Goal: Transaction & Acquisition: Purchase product/service

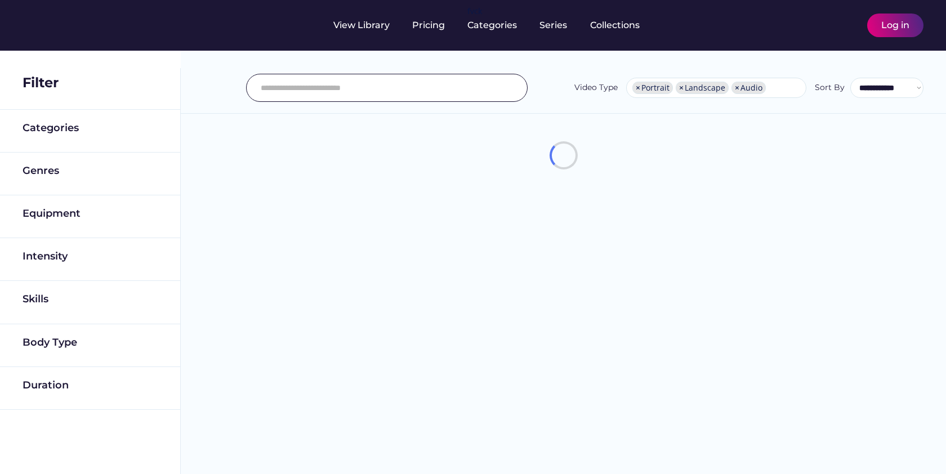
select select "**********"
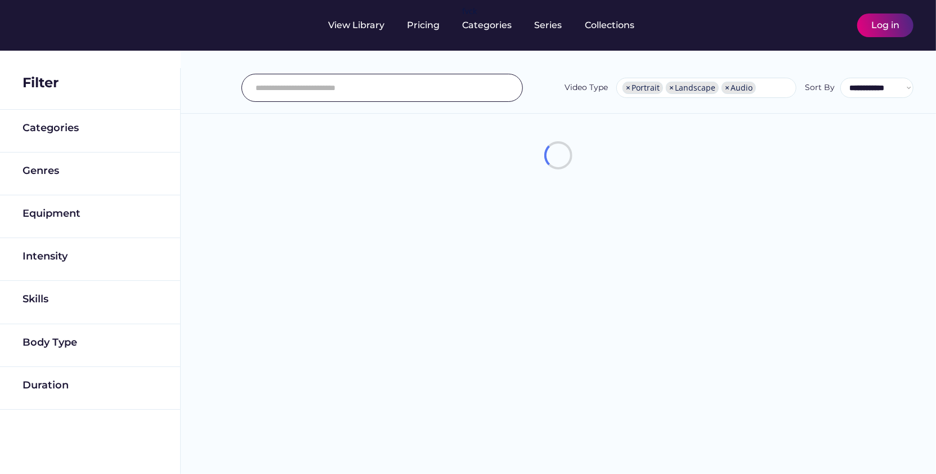
scroll to position [19, 0]
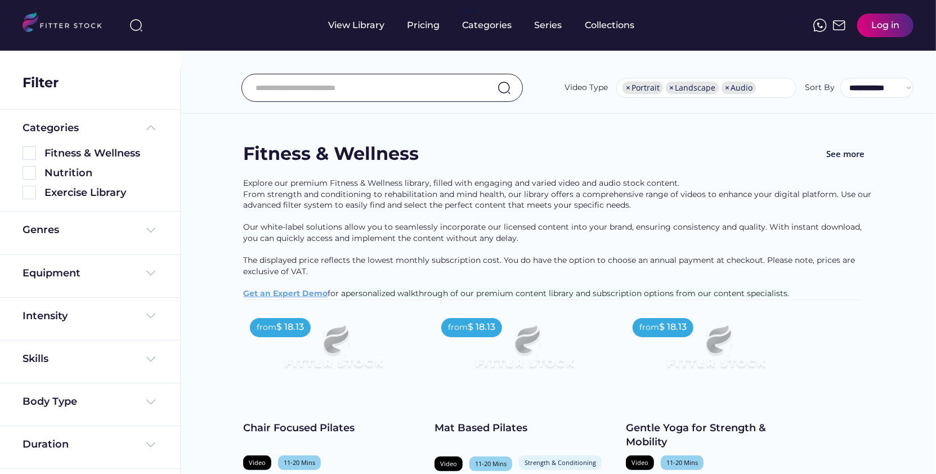
click at [890, 32] on div "Log in" at bounding box center [886, 26] width 56 height 24
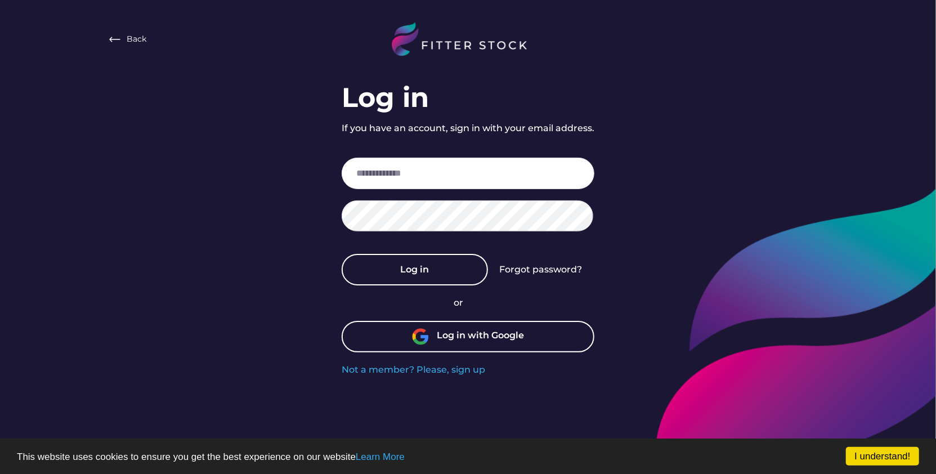
click at [461, 340] on div "Log in with Google" at bounding box center [481, 336] width 87 height 15
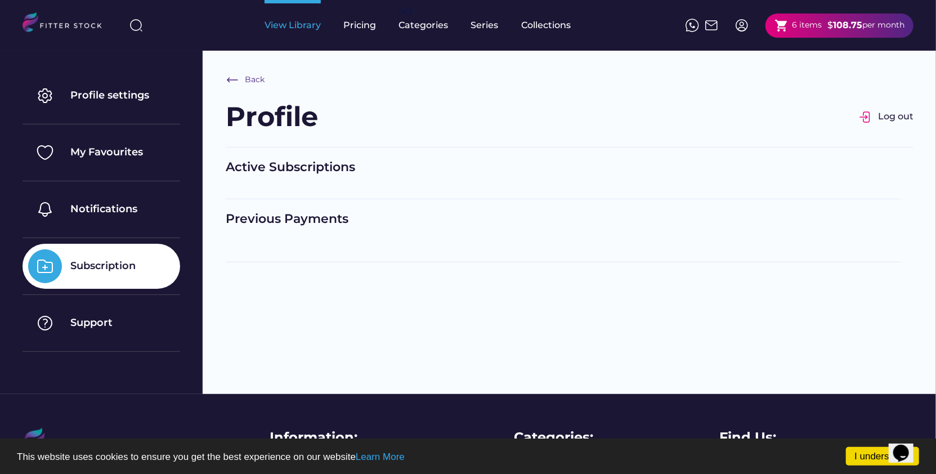
click at [307, 29] on div "View Library" at bounding box center [293, 25] width 56 height 12
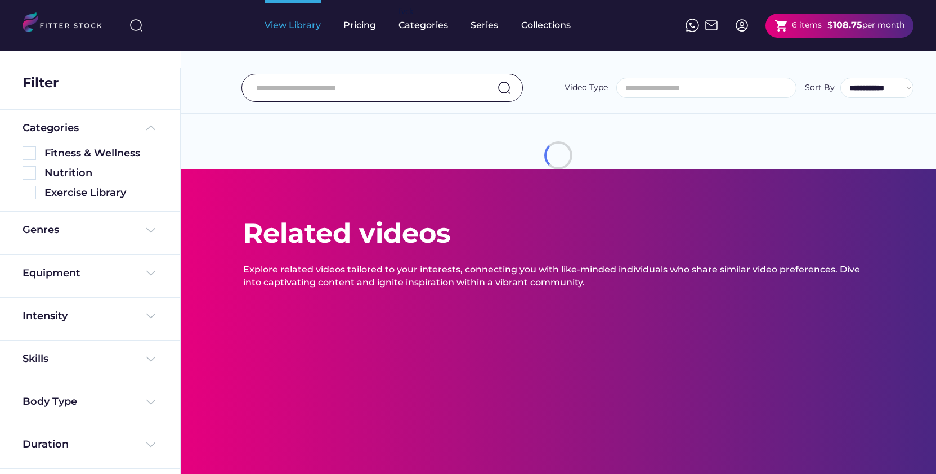
select select
select select "**********"
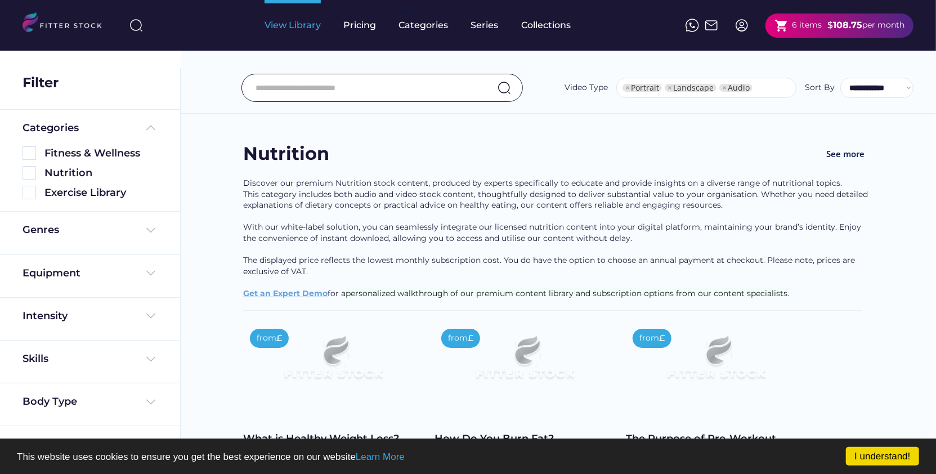
select select "**********"
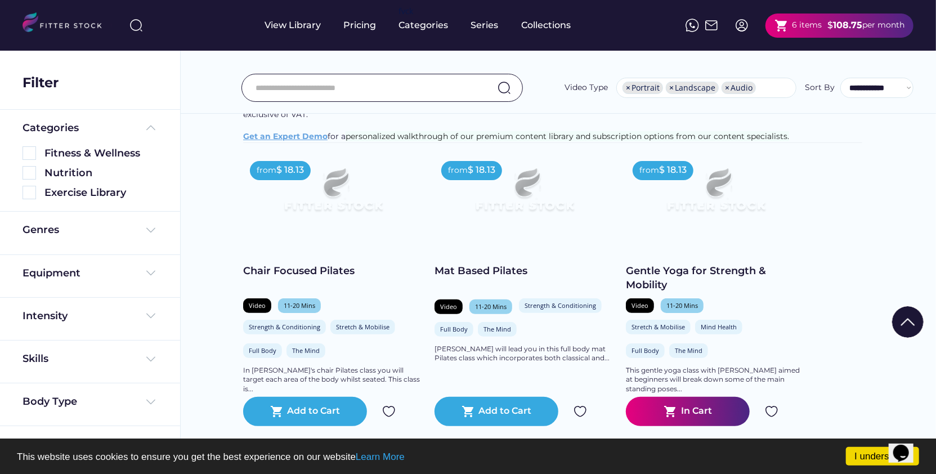
scroll to position [152, 0]
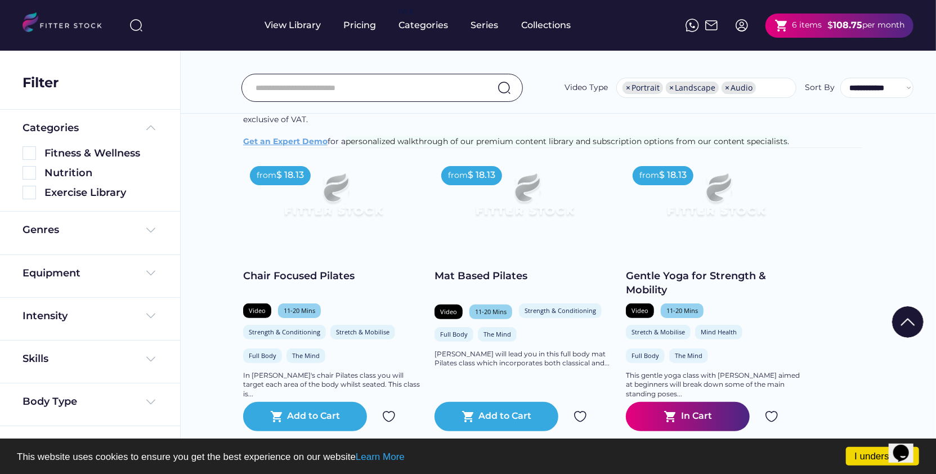
drag, startPoint x: 936, startPoint y: 38, endPoint x: 935, endPoint y: 51, distance: 13.0
click at [935, 51] on body "I understand! This website uses cookies to ensure you get the best experience o…" at bounding box center [468, 85] width 936 height 474
click at [633, 31] on div "View Library Pricing fvck Categories Series Collections shopping_cart 6 items $…" at bounding box center [468, 25] width 891 height 51
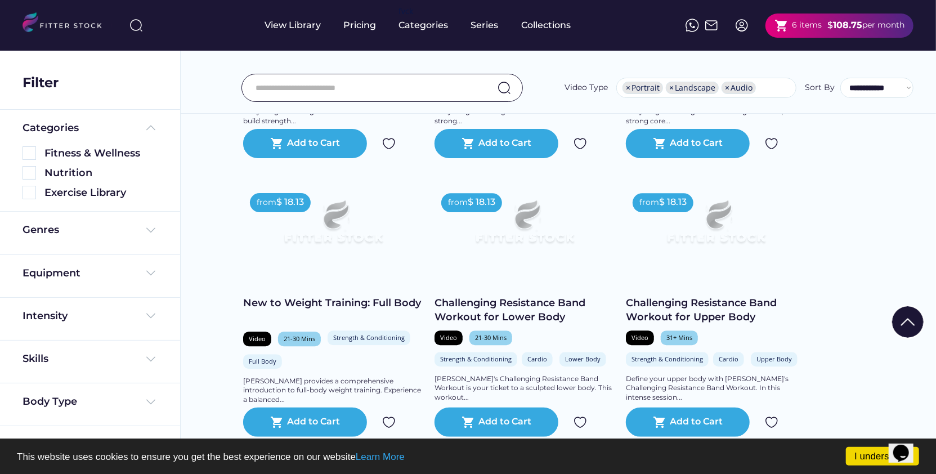
scroll to position [1904, 0]
click at [33, 157] on img at bounding box center [30, 153] width 14 height 14
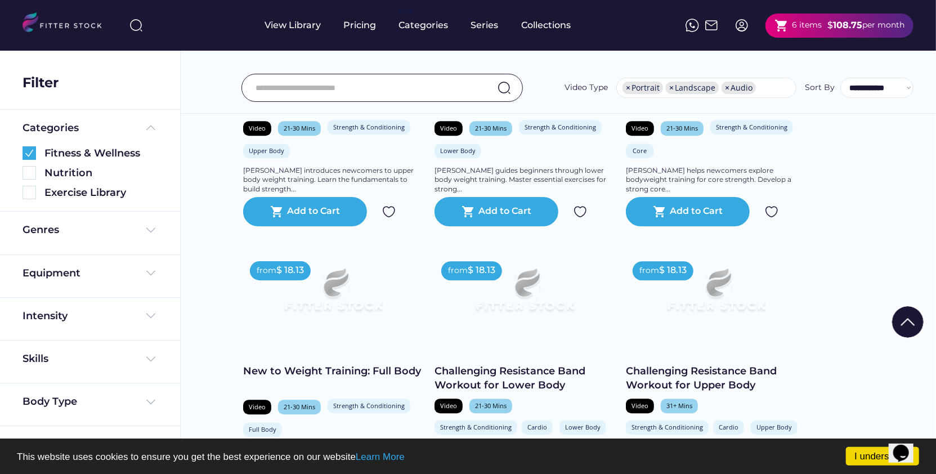
scroll to position [1828, 0]
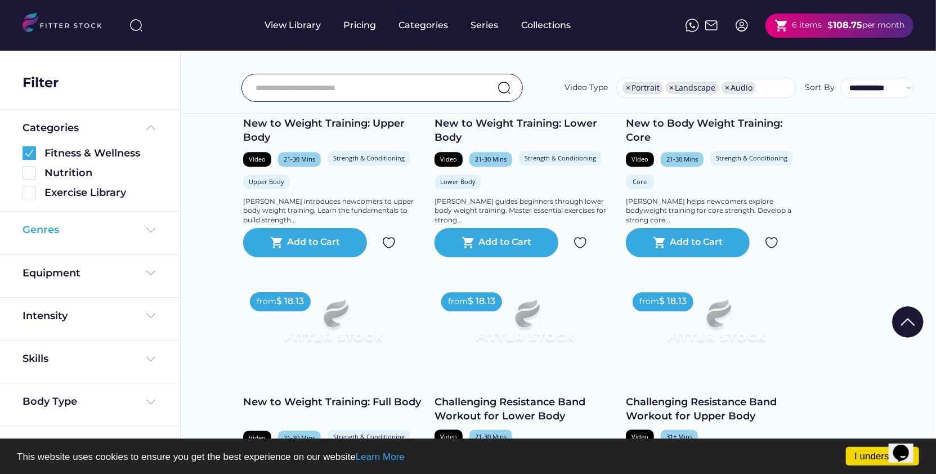
click at [153, 227] on img at bounding box center [151, 231] width 14 height 14
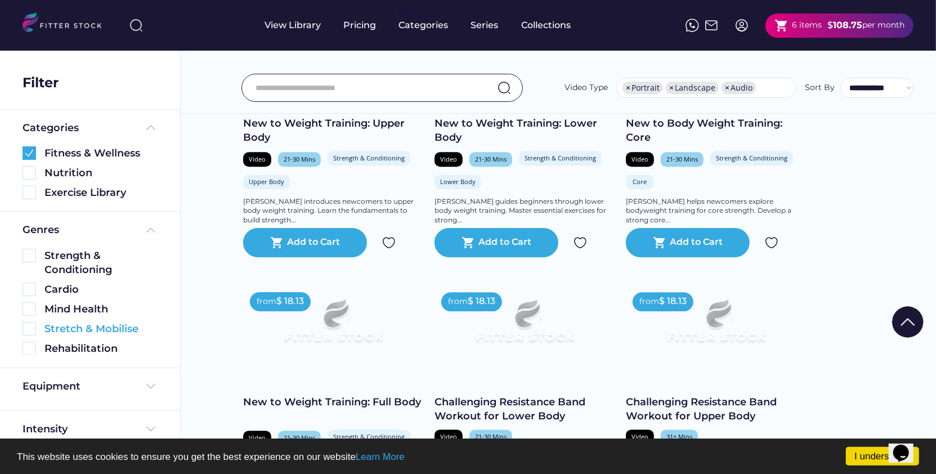
click at [29, 327] on img at bounding box center [30, 329] width 14 height 14
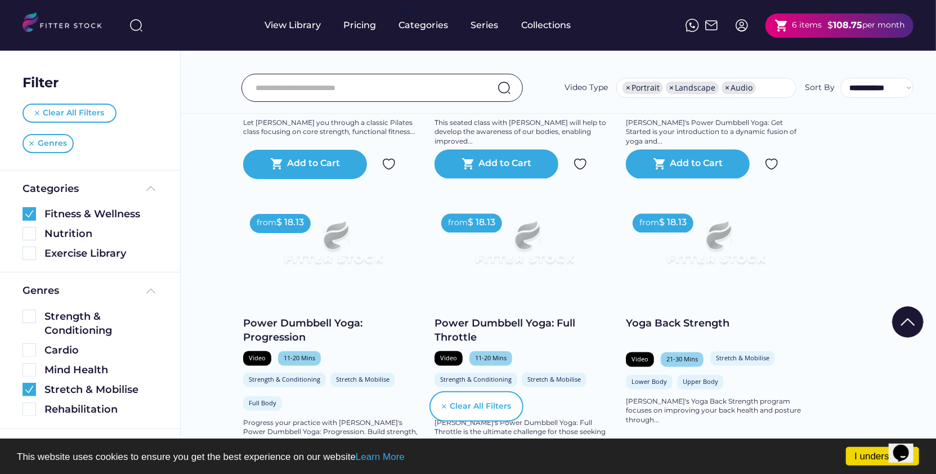
scroll to position [1314, 0]
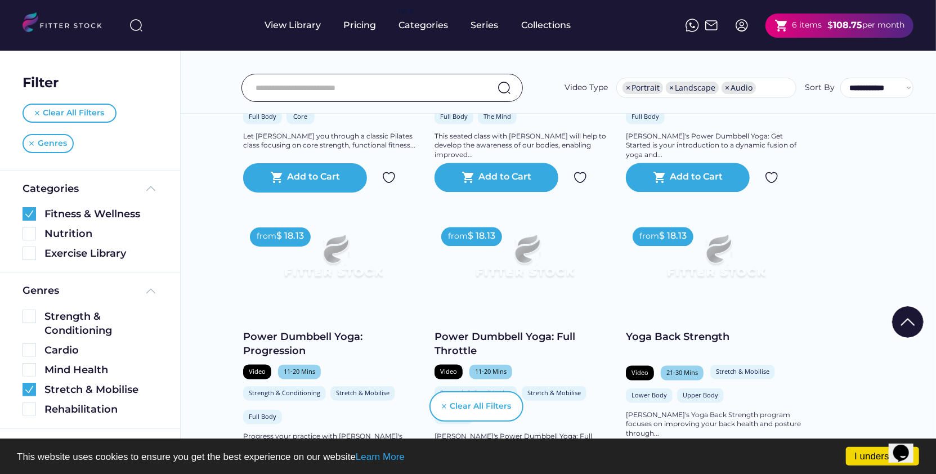
click at [829, 25] on div "$" at bounding box center [831, 25] width 6 height 12
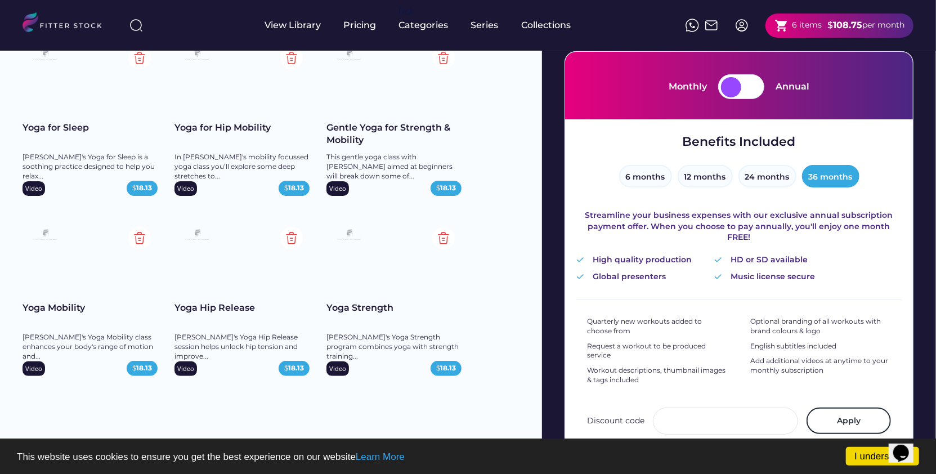
scroll to position [121, 0]
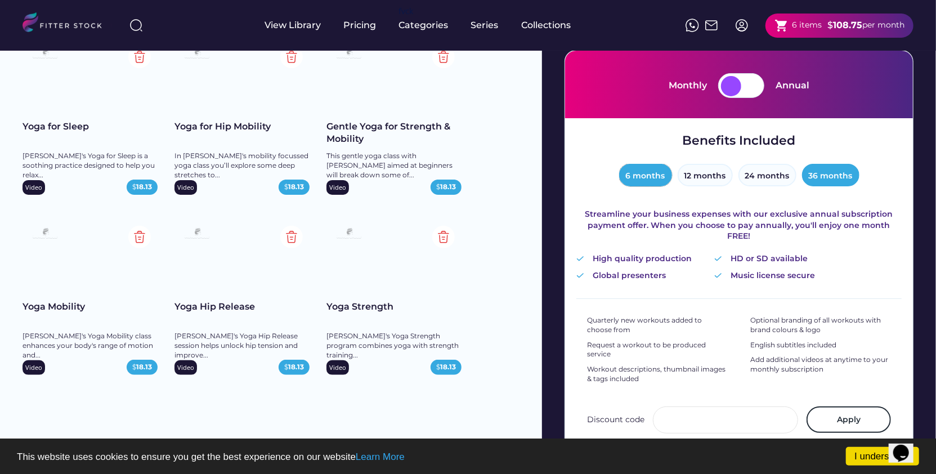
click at [637, 177] on button "6 months" at bounding box center [645, 175] width 53 height 23
click at [756, 91] on div at bounding box center [752, 86] width 20 height 20
click at [755, 86] on div at bounding box center [752, 86] width 20 height 20
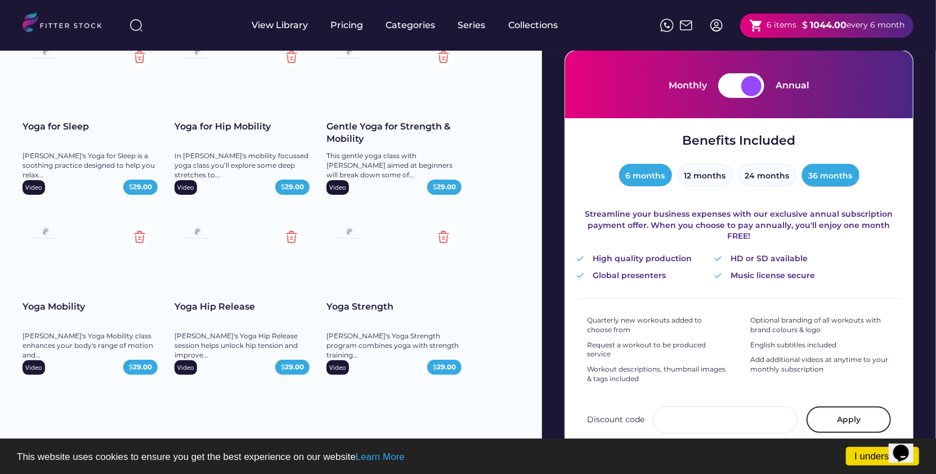
click at [820, 177] on button "36 months" at bounding box center [830, 175] width 57 height 23
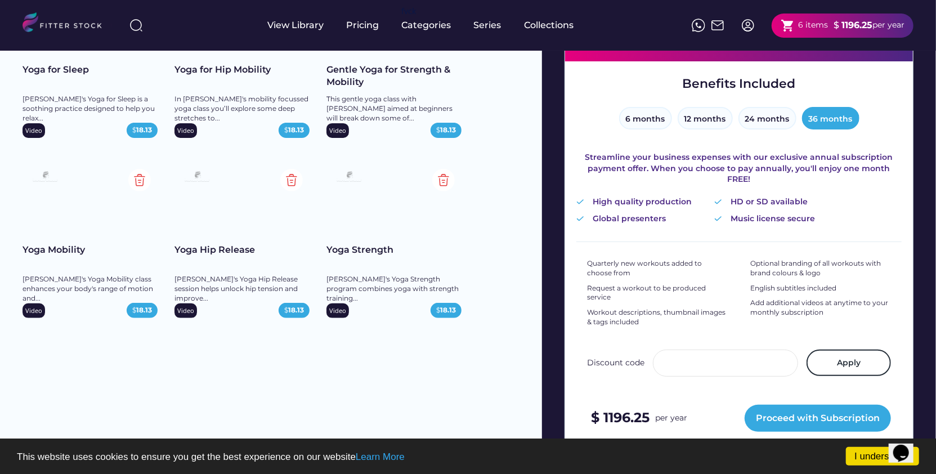
scroll to position [178, 0]
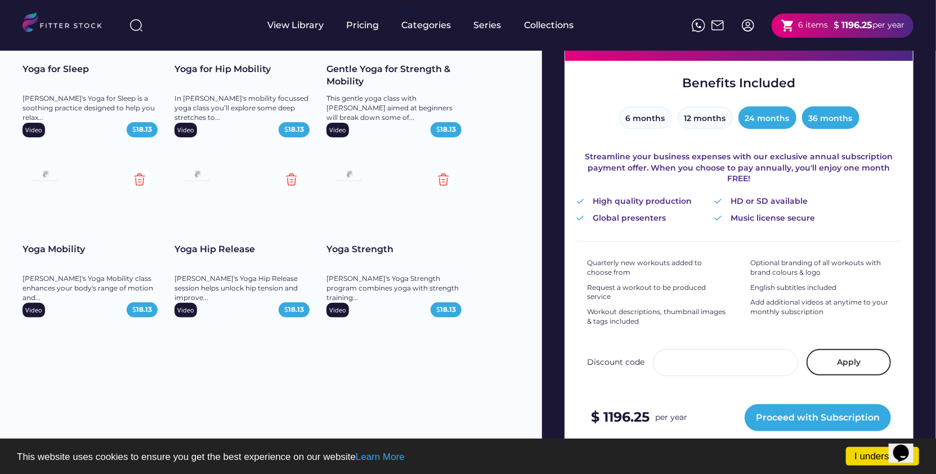
click at [753, 115] on button "24 months" at bounding box center [768, 117] width 58 height 23
click at [699, 120] on button "12 months" at bounding box center [705, 117] width 55 height 23
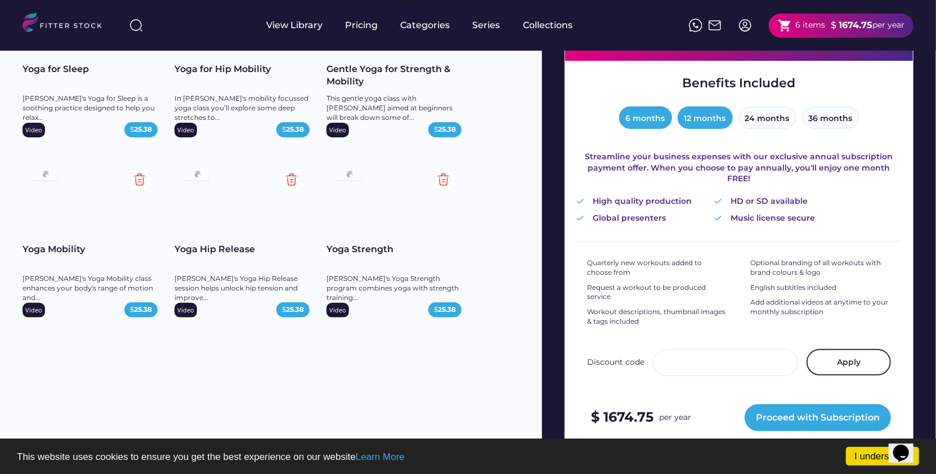
click at [640, 110] on button "6 months" at bounding box center [645, 117] width 53 height 23
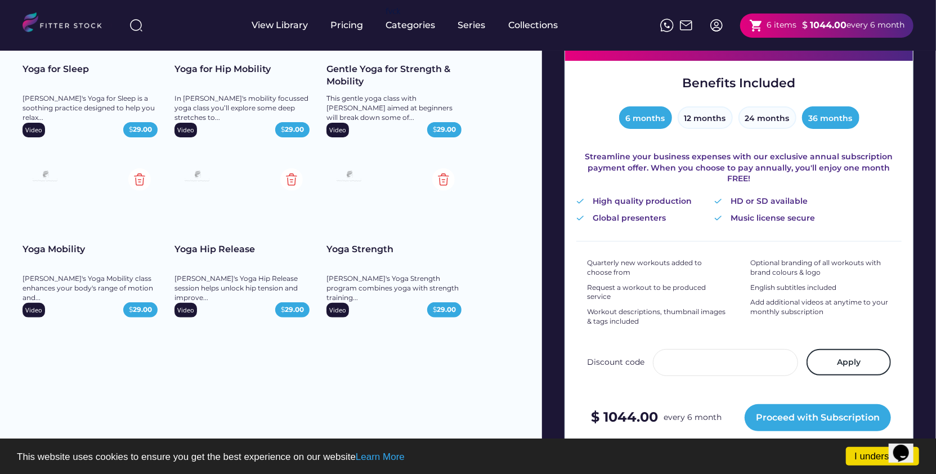
click at [824, 117] on button "36 months" at bounding box center [830, 117] width 57 height 23
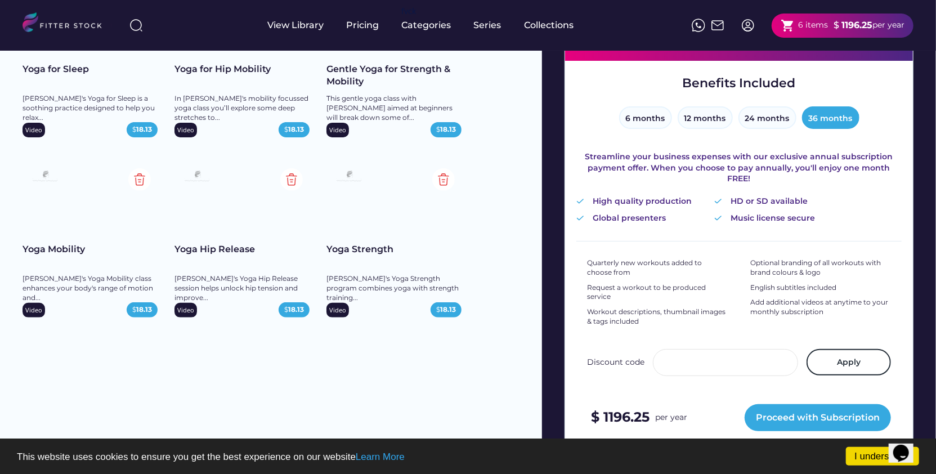
scroll to position [0, 0]
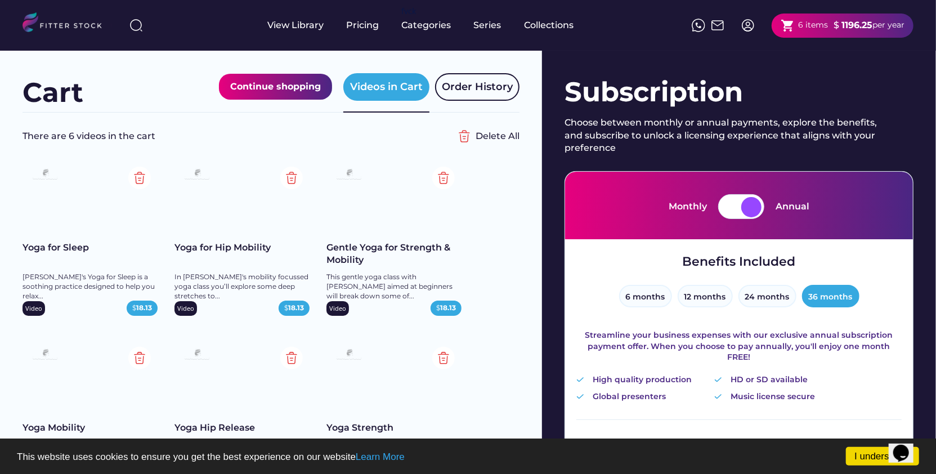
click at [725, 211] on div at bounding box center [731, 207] width 20 height 20
click at [596, 51] on div "Subscription Choose between monthly or annual payments, explore the benefits, a…" at bounding box center [739, 423] width 394 height 744
click at [309, 28] on div "View Library" at bounding box center [293, 25] width 56 height 12
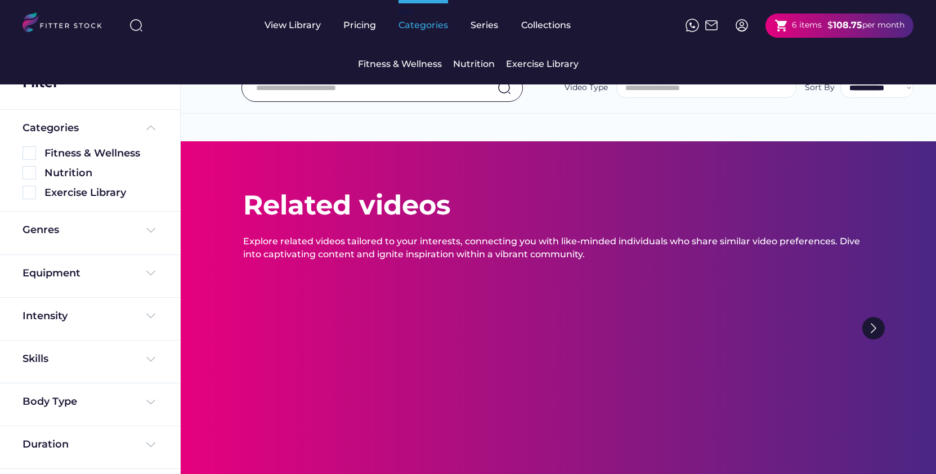
select select
select select "**********"
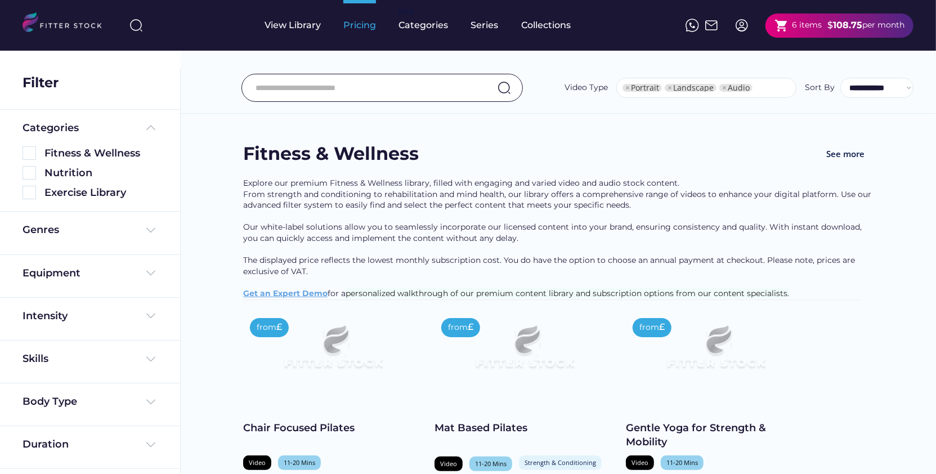
select select "**********"
click at [310, 26] on div "View Library" at bounding box center [293, 25] width 56 height 12
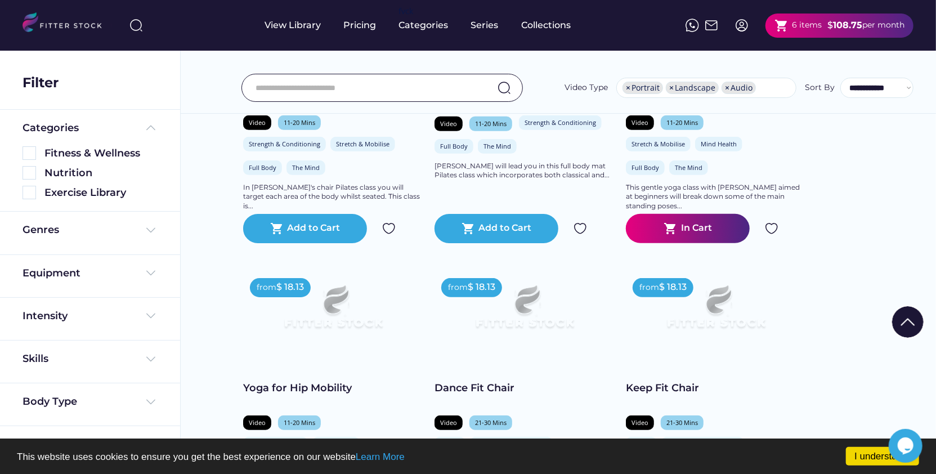
scroll to position [0, 0]
drag, startPoint x: 940, startPoint y: 11, endPoint x: 945, endPoint y: 45, distance: 34.3
click at [32, 152] on img at bounding box center [30, 153] width 14 height 14
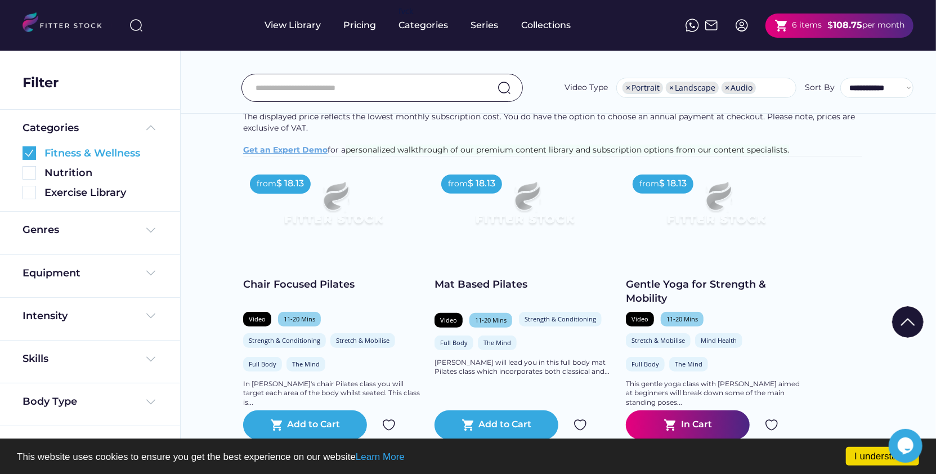
scroll to position [41, 0]
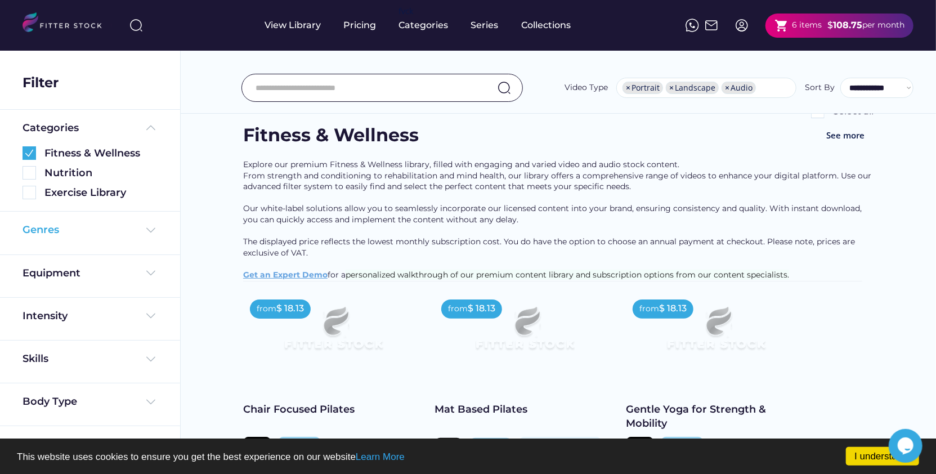
click at [142, 229] on div "Genres" at bounding box center [90, 230] width 135 height 14
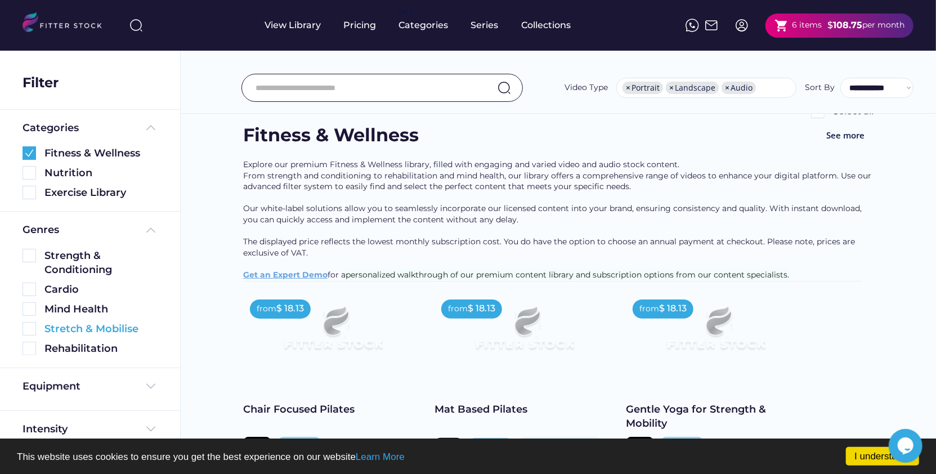
click at [32, 328] on img at bounding box center [30, 329] width 14 height 14
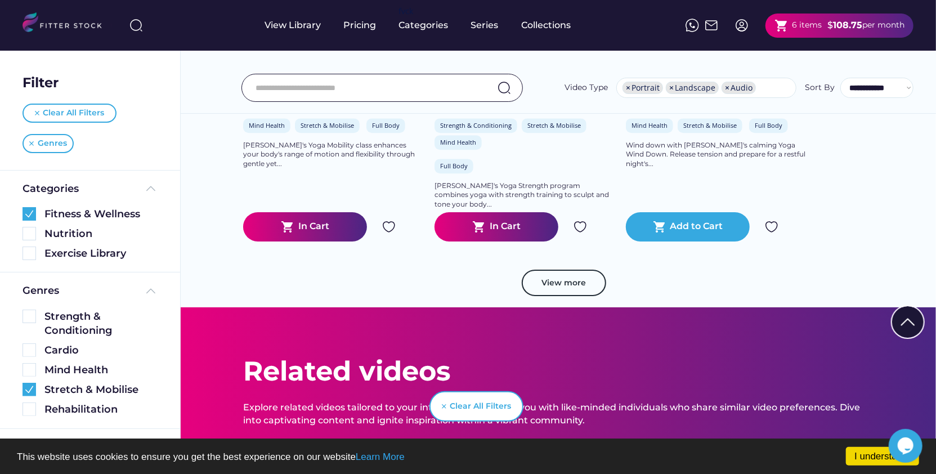
scroll to position [2164, 0]
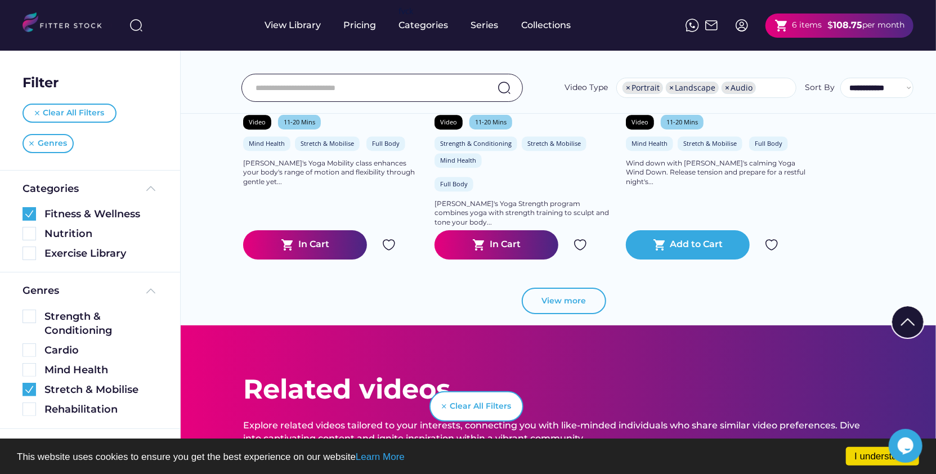
click at [592, 314] on button "View more" at bounding box center [564, 301] width 84 height 27
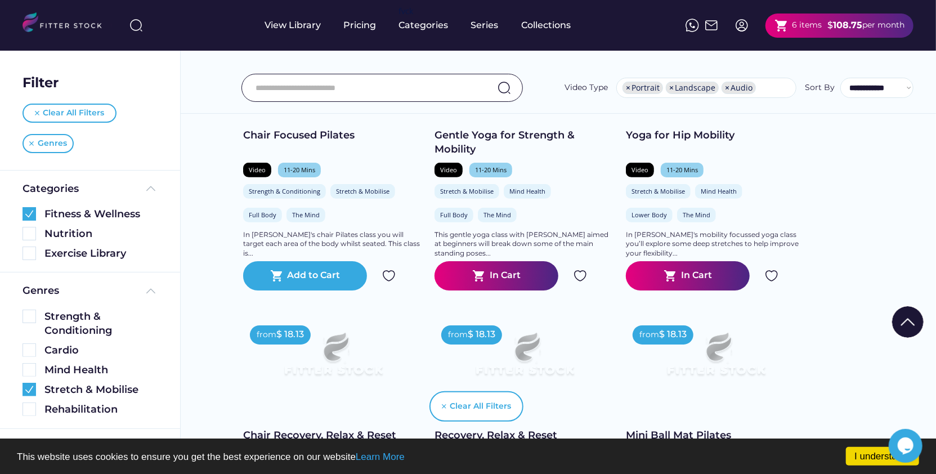
scroll to position [0, 0]
